Goal: Information Seeking & Learning: Learn about a topic

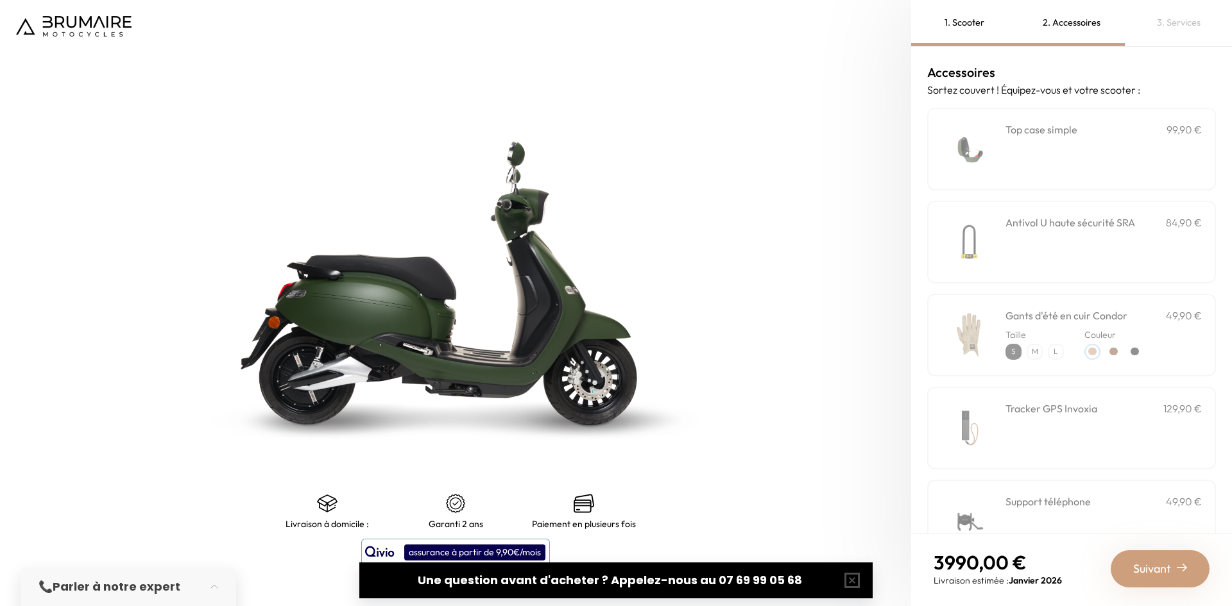
click at [1035, 171] on div "**********" at bounding box center [1103, 149] width 196 height 55
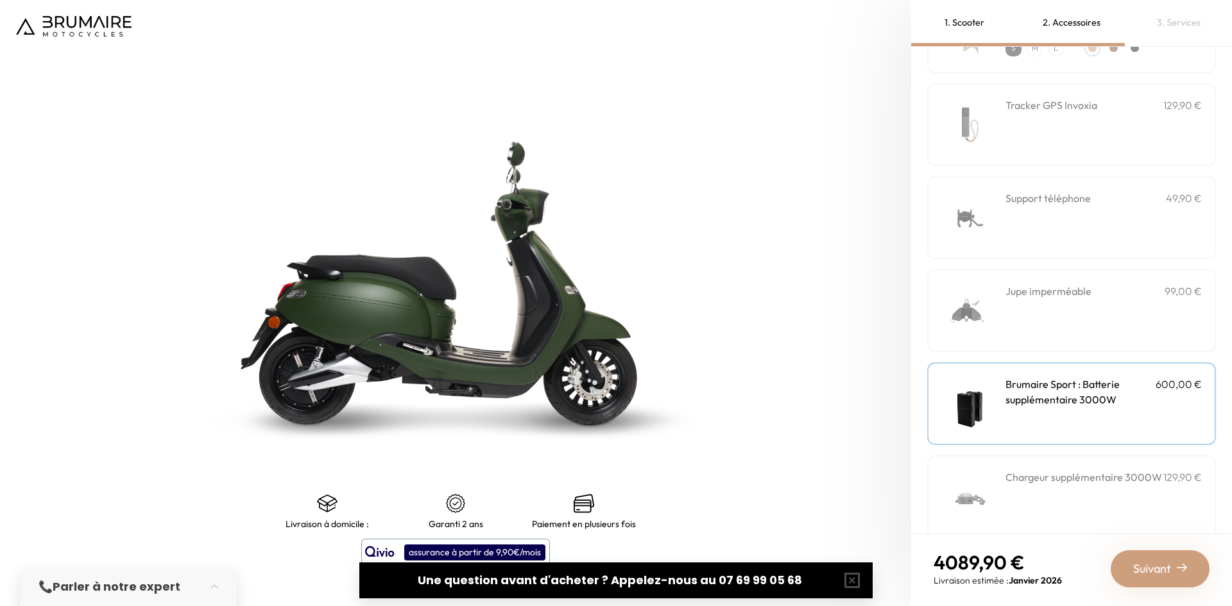
scroll to position [324, 0]
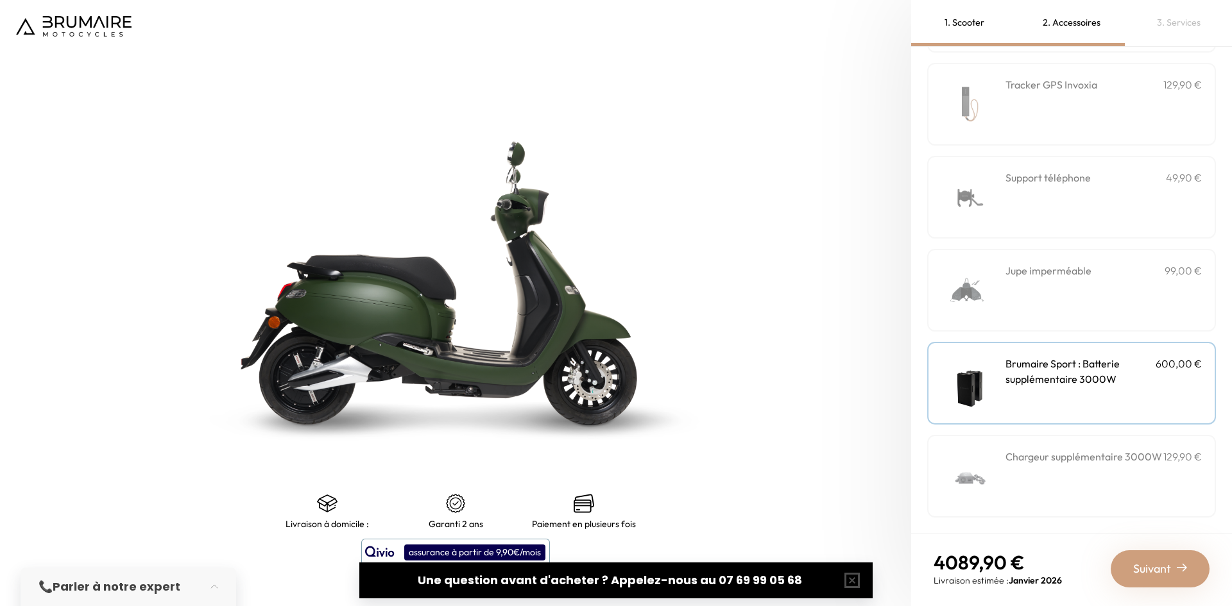
click at [1019, 393] on div "Brumaire Sport : Batterie supplémentaire 3000W 600,00 €" at bounding box center [1103, 383] width 196 height 55
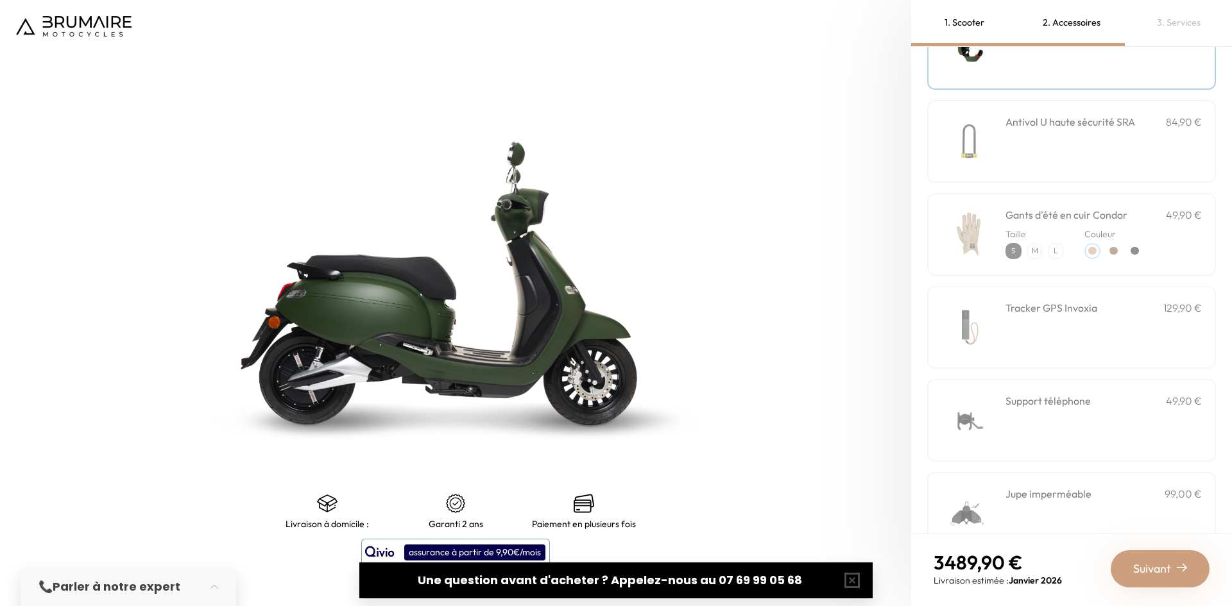
scroll to position [0, 0]
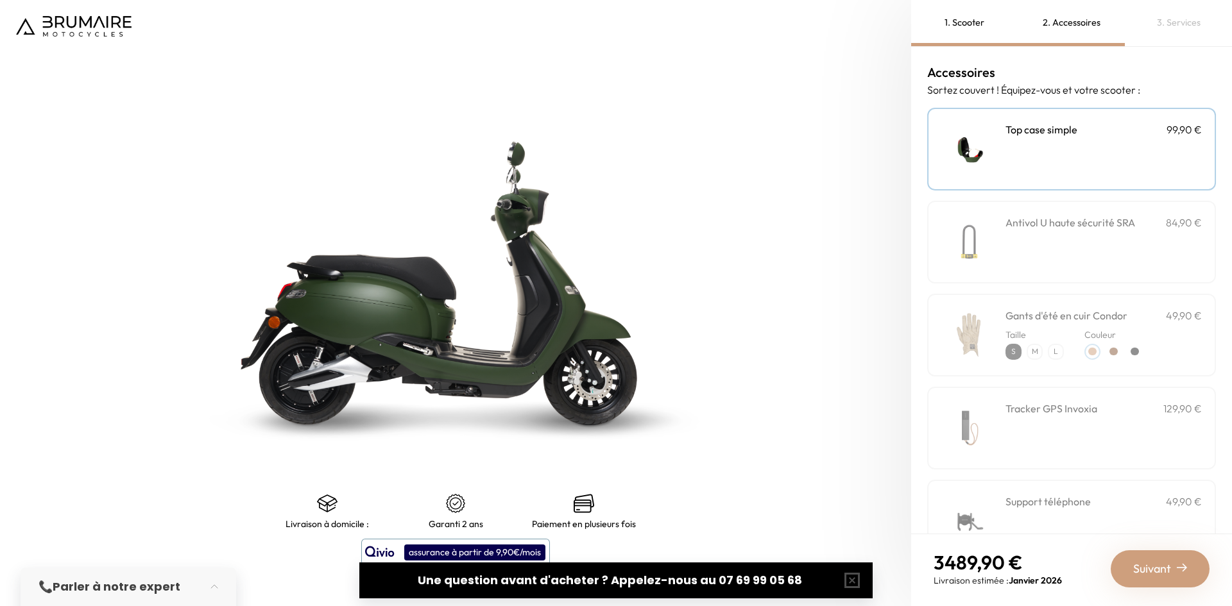
click at [323, 514] on div "Livraison à domicile :" at bounding box center [327, 511] width 128 height 36
click at [210, 588] on button "button" at bounding box center [218, 587] width 36 height 28
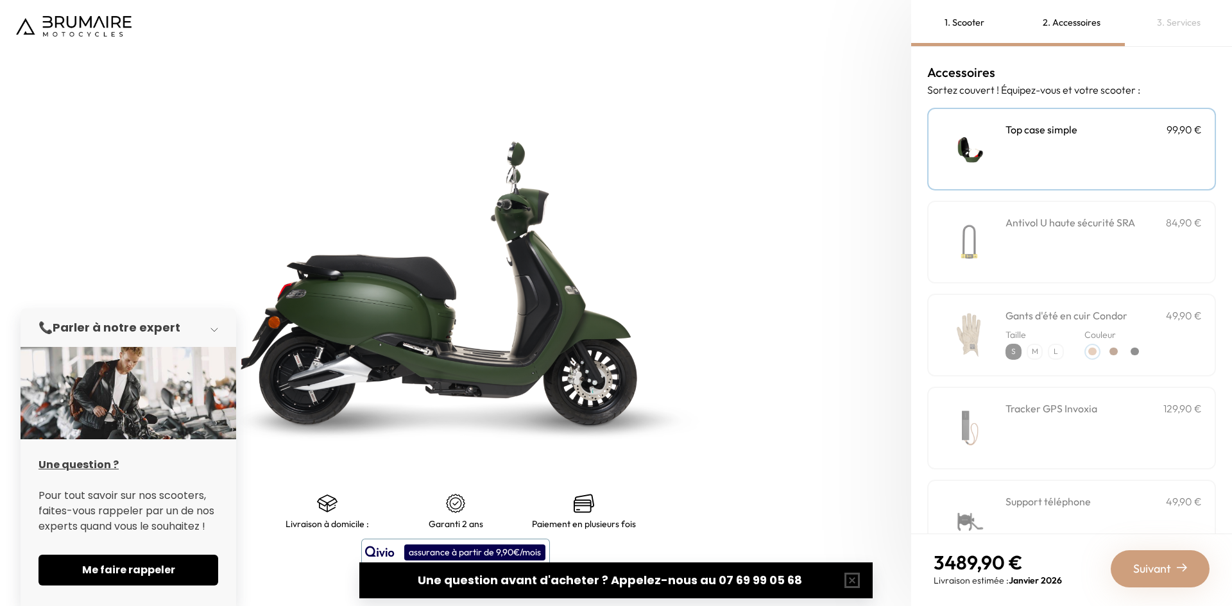
click at [216, 330] on button "button" at bounding box center [218, 328] width 36 height 28
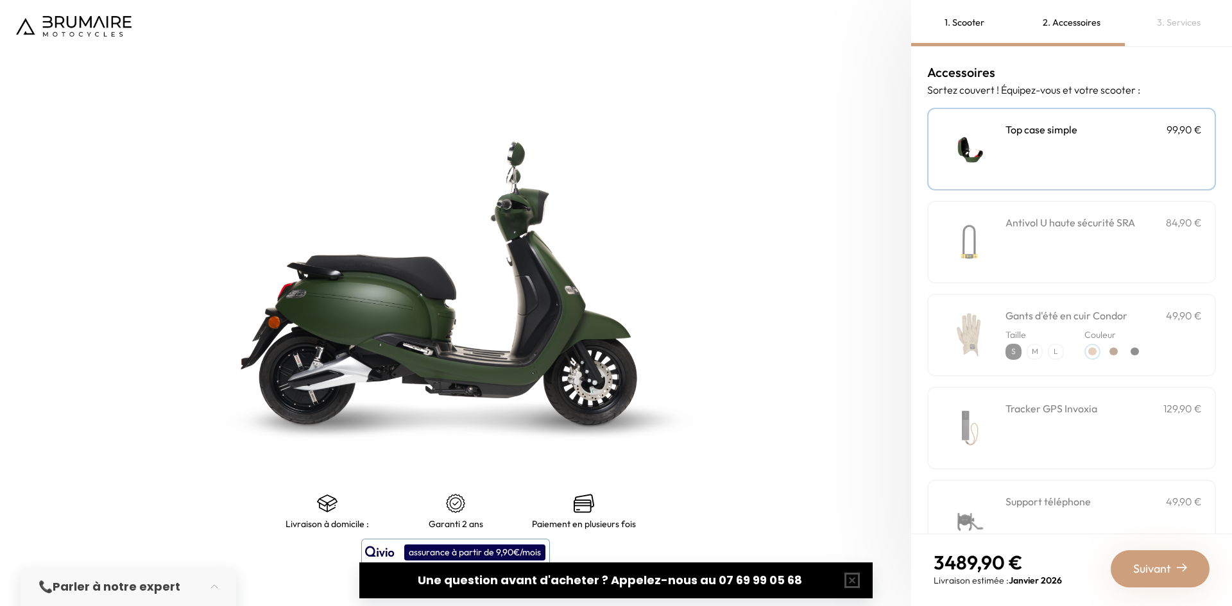
click at [51, 16] on img at bounding box center [73, 26] width 115 height 21
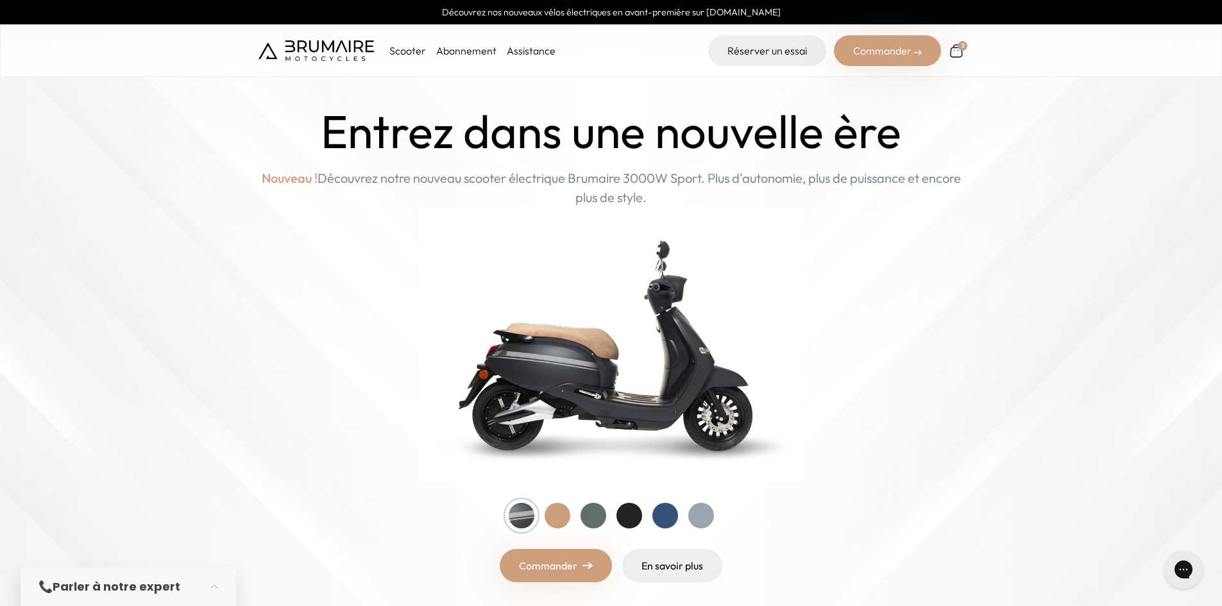
click at [404, 54] on p "Scooter" at bounding box center [407, 50] width 37 height 15
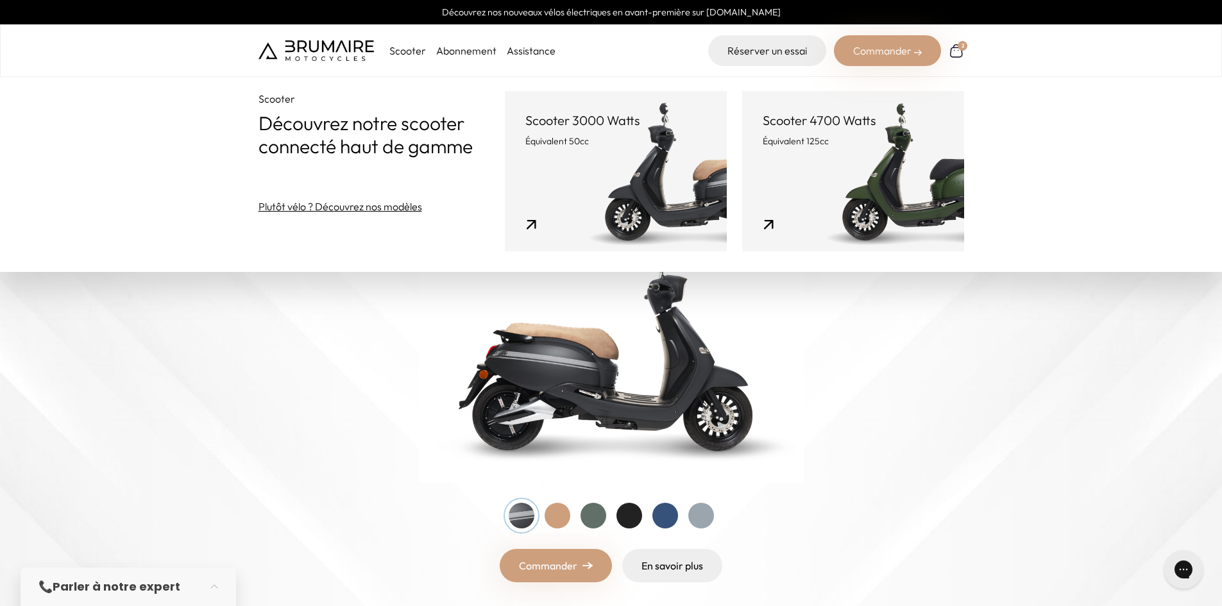
click at [631, 166] on link "Scooter 3000 Watts Équivalent 50cc" at bounding box center [616, 171] width 222 height 160
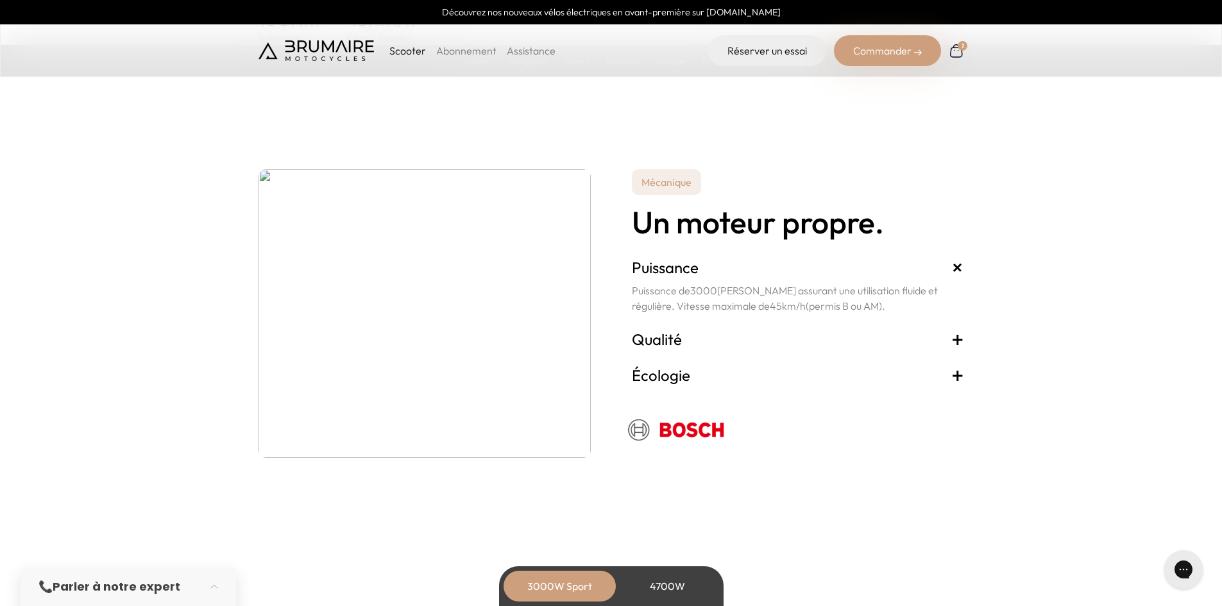
scroll to position [2181, 0]
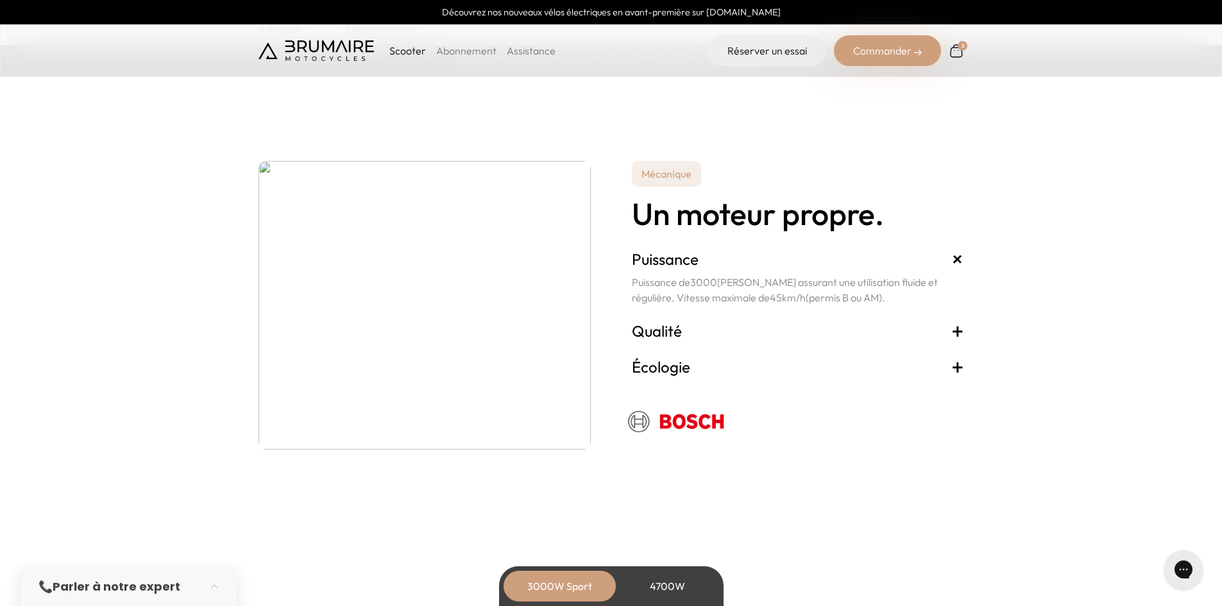
click at [960, 259] on span "+" at bounding box center [958, 260] width 24 height 24
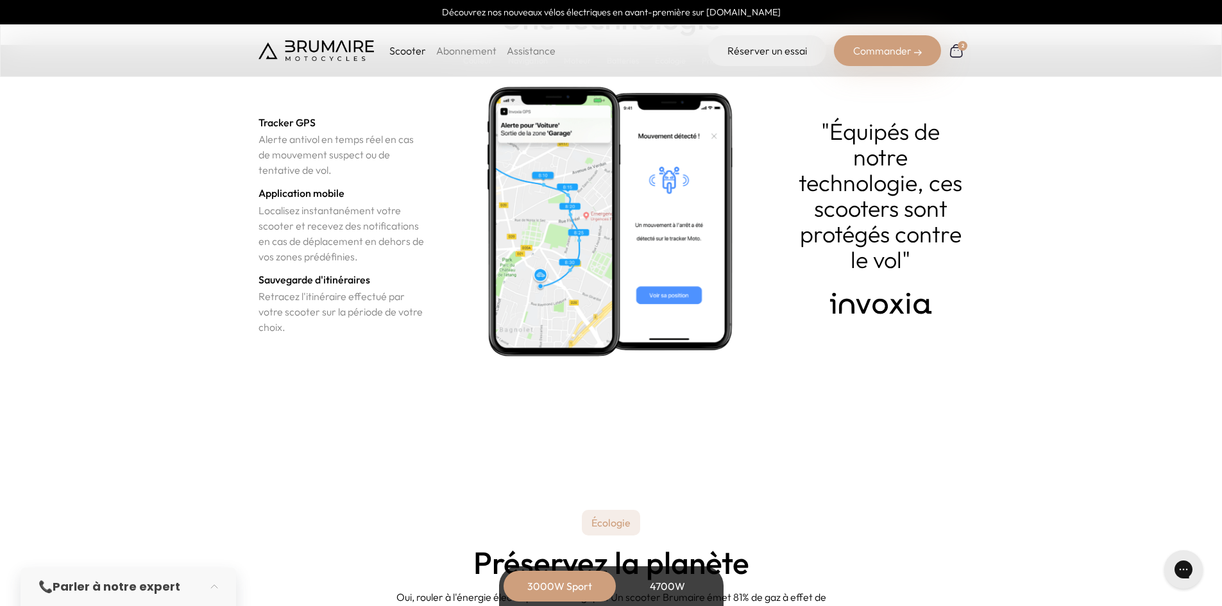
scroll to position [4619, 0]
